Goal: Navigation & Orientation: Find specific page/section

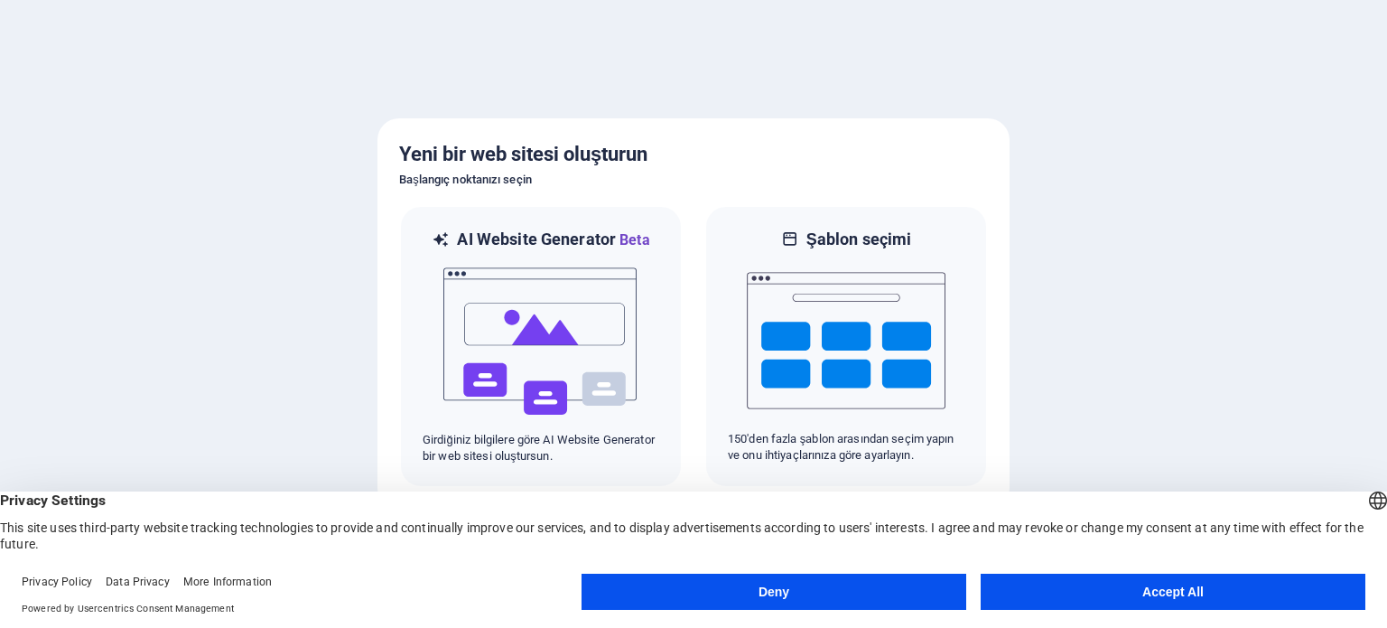
click at [1195, 606] on button "Accept All" at bounding box center [1173, 591] width 385 height 36
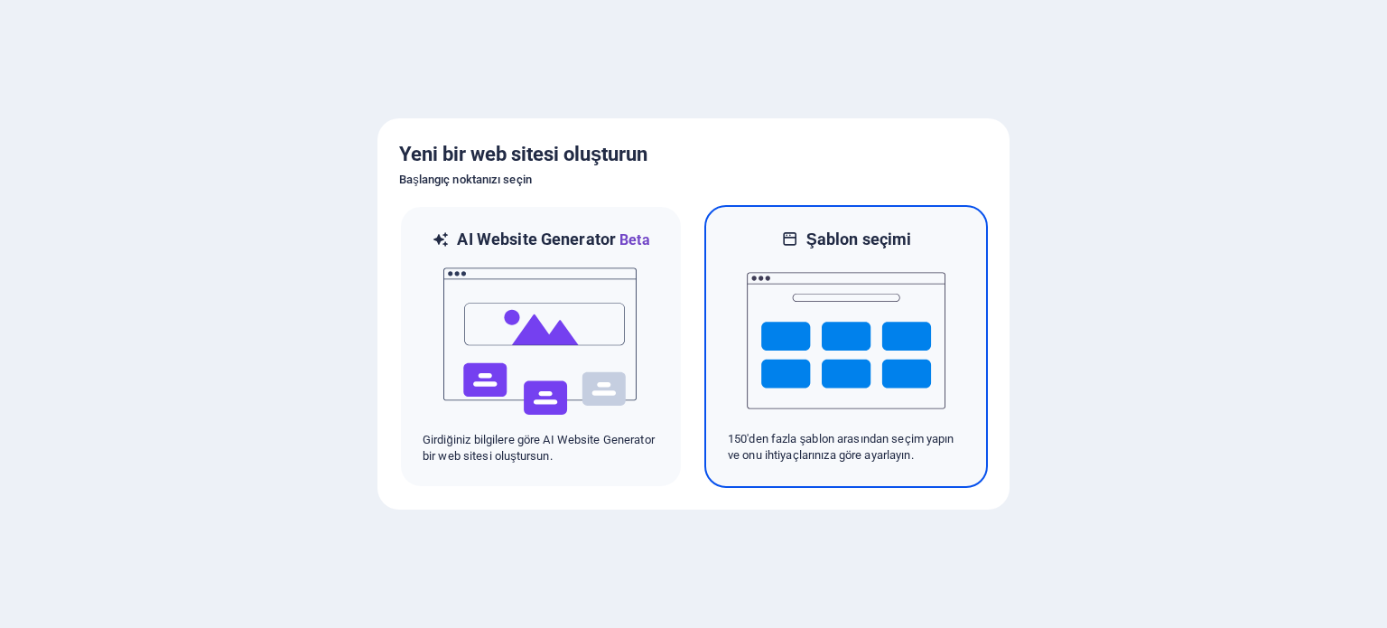
click at [842, 359] on img at bounding box center [846, 340] width 199 height 181
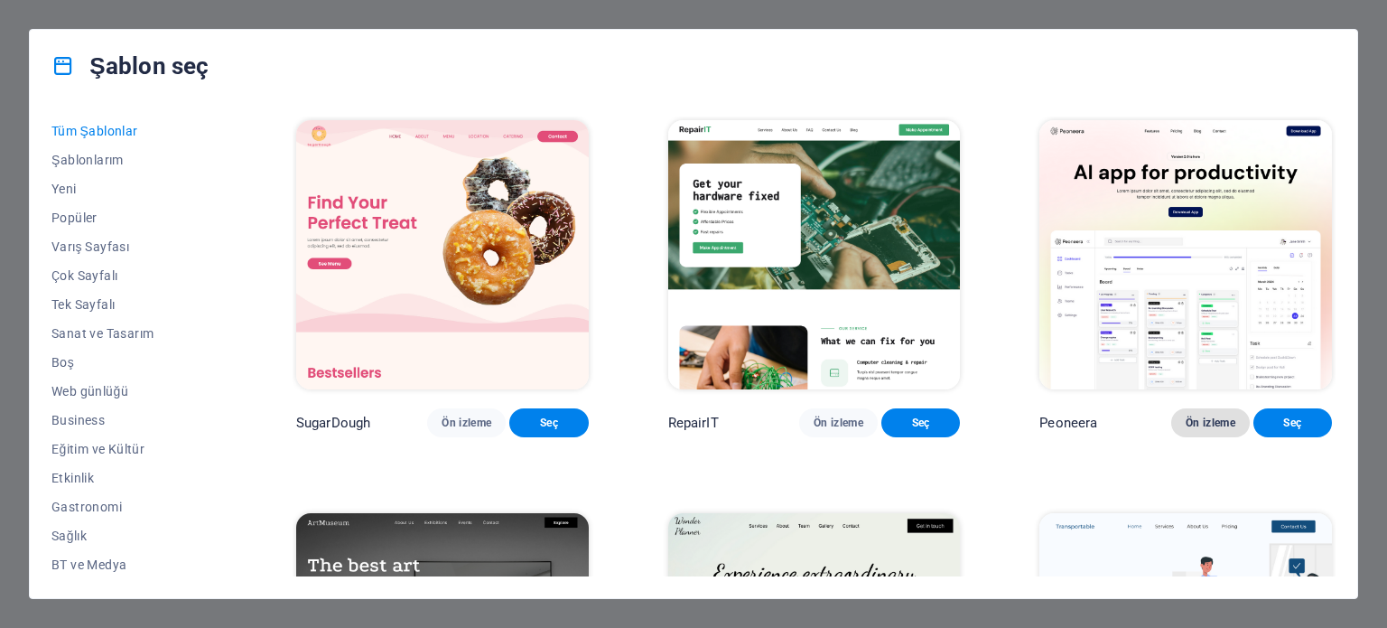
click at [1190, 430] on span "Ön izleme" at bounding box center [1211, 422] width 50 height 14
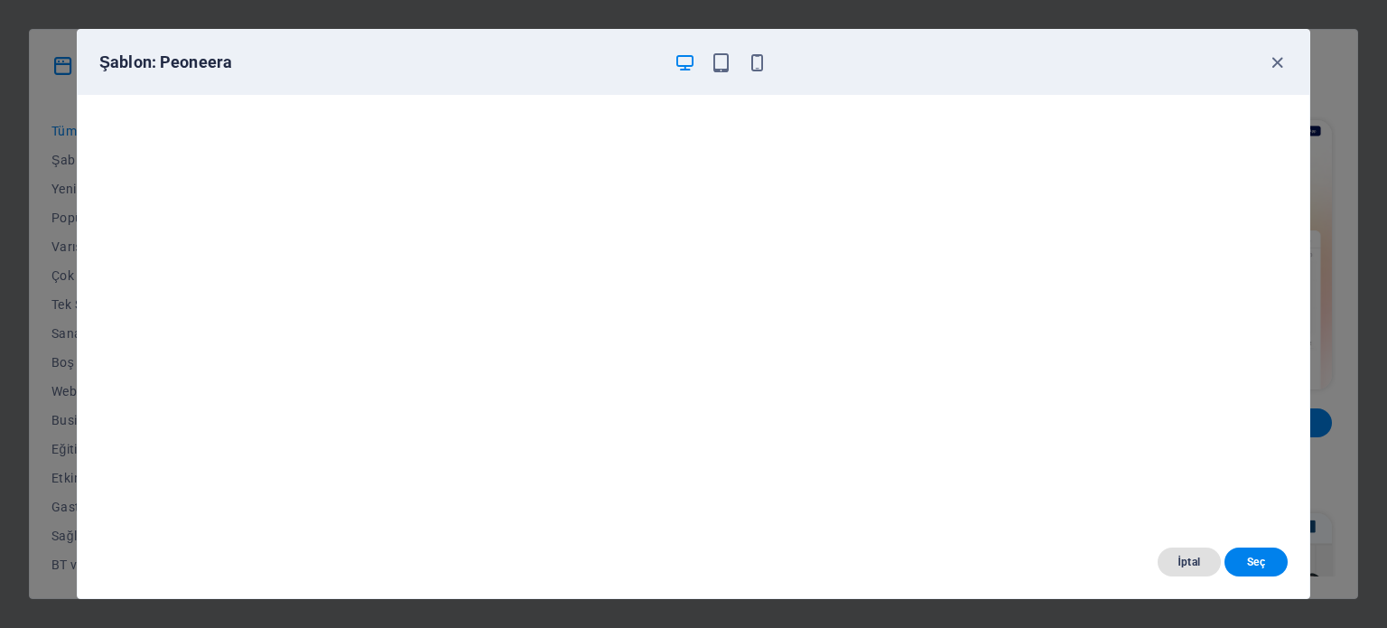
click at [1174, 559] on span "İptal" at bounding box center [1189, 561] width 34 height 14
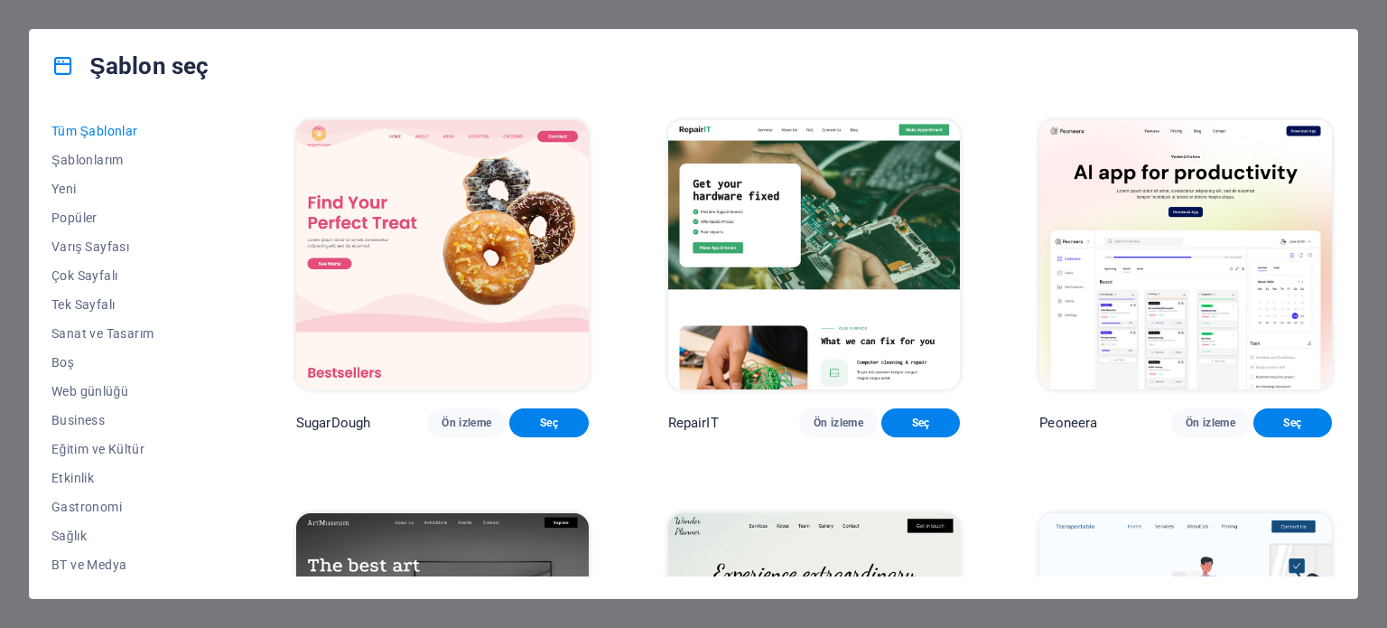
click at [128, 15] on div "Şablon seç Tüm Şablonlar Şablonlarım Yeni Popüler Varış Sayfası Çok Sayfalı Tek…" at bounding box center [693, 314] width 1387 height 628
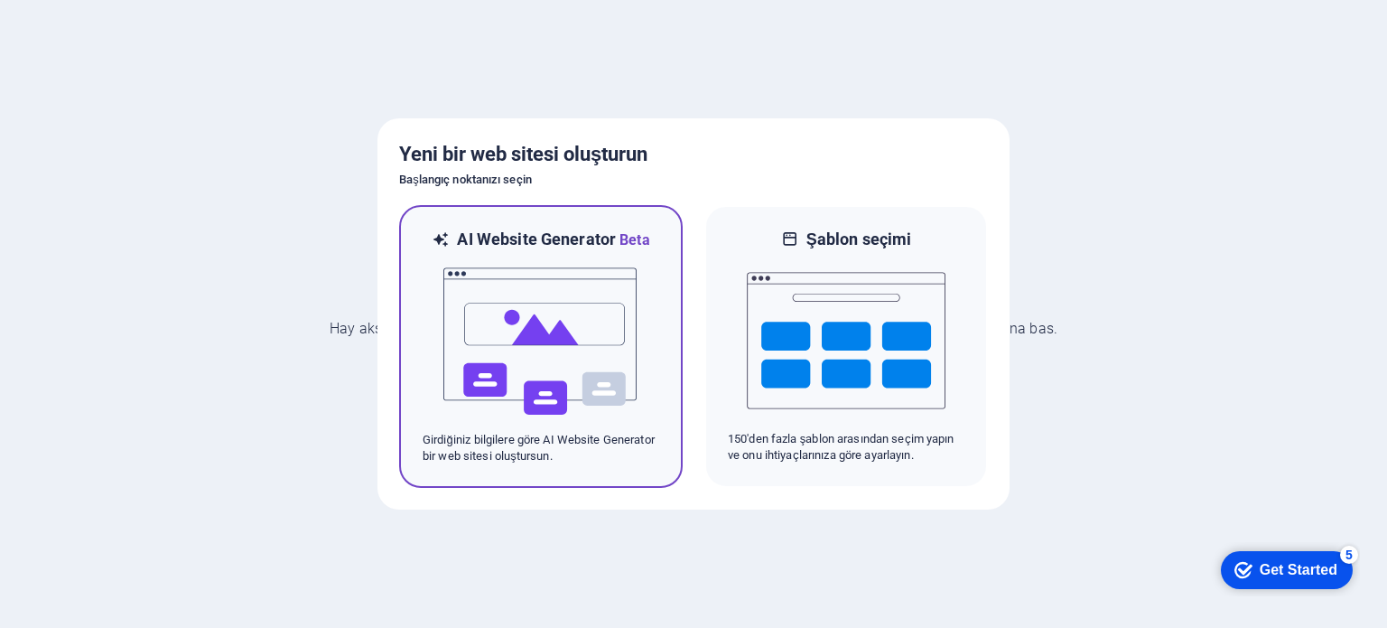
click at [605, 302] on img at bounding box center [541, 341] width 199 height 181
